Goal: Find specific page/section: Find specific page/section

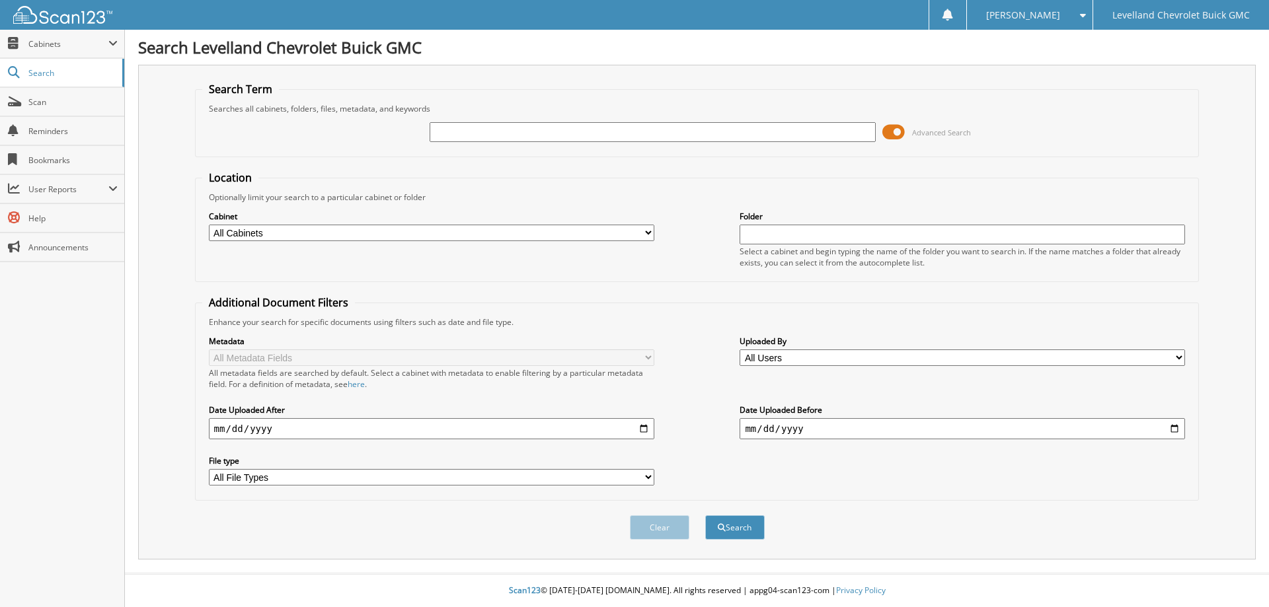
click at [600, 129] on input "text" at bounding box center [651, 132] width 445 height 20
type input "wiley"
click at [705, 515] on button "Search" at bounding box center [734, 527] width 59 height 24
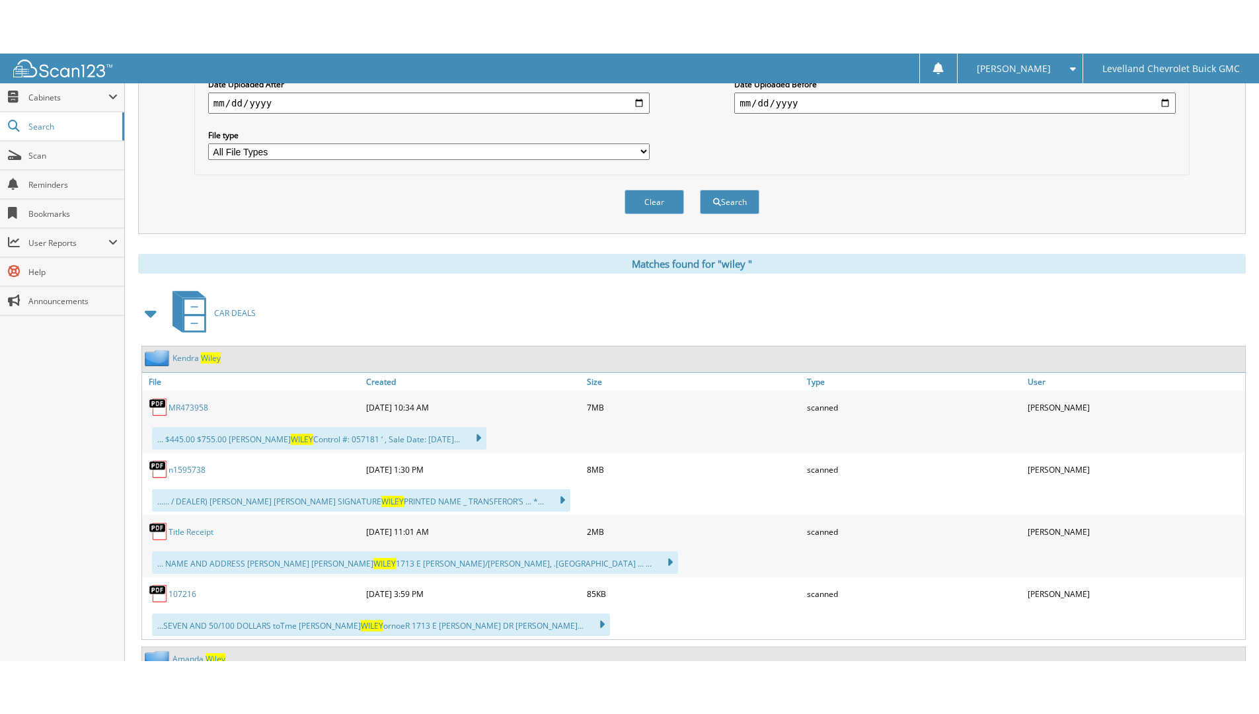
scroll to position [396, 0]
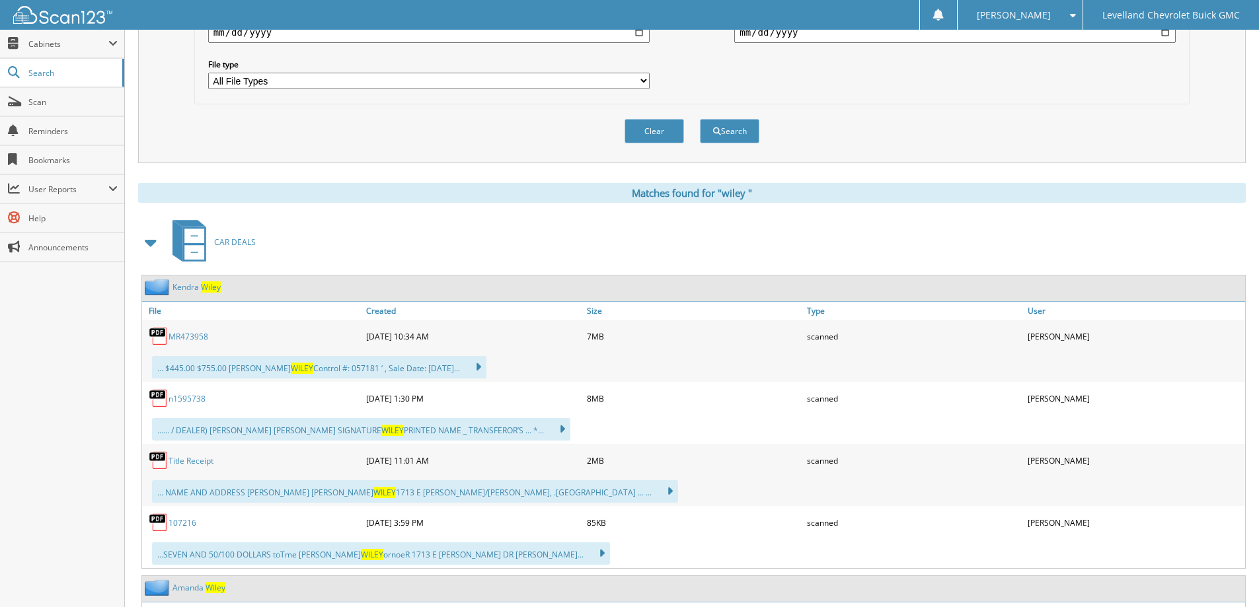
click at [194, 336] on link "M R 4 7 3 9 5 8" at bounding box center [188, 336] width 40 height 11
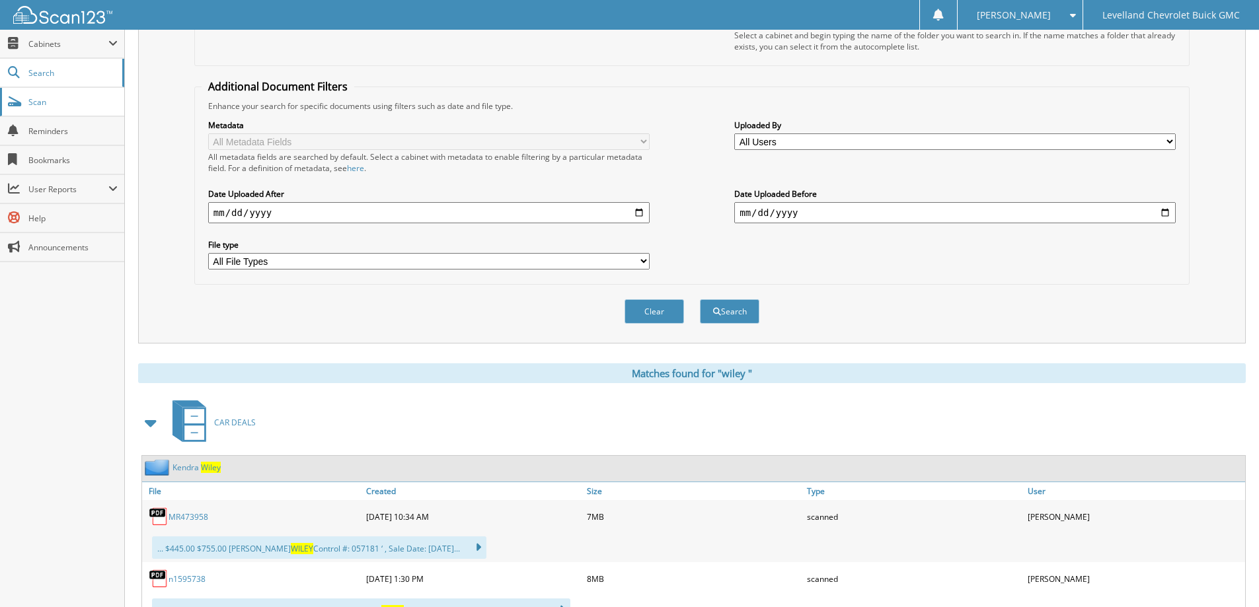
scroll to position [198, 0]
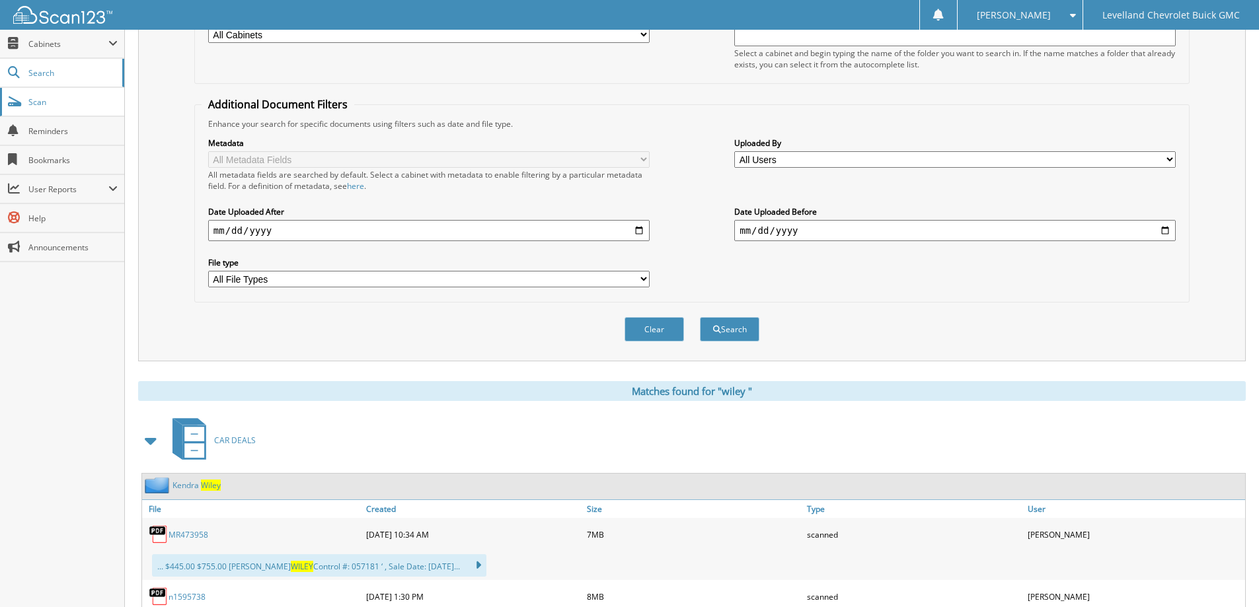
click at [47, 101] on span "Scan" at bounding box center [72, 101] width 89 height 11
